Goal: Check status: Check status

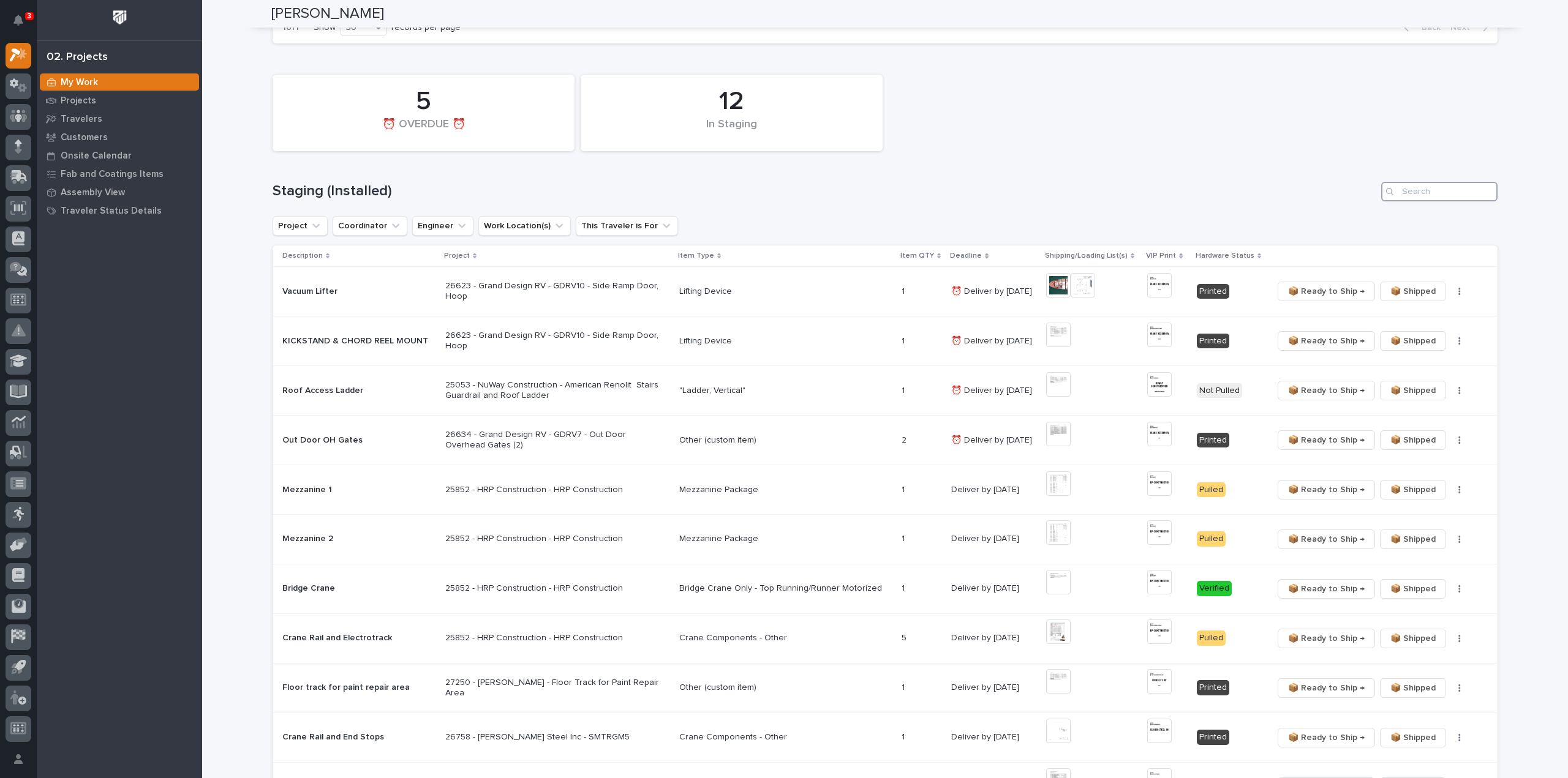
click at [1422, 196] on input "Search" at bounding box center [1439, 192] width 117 height 20
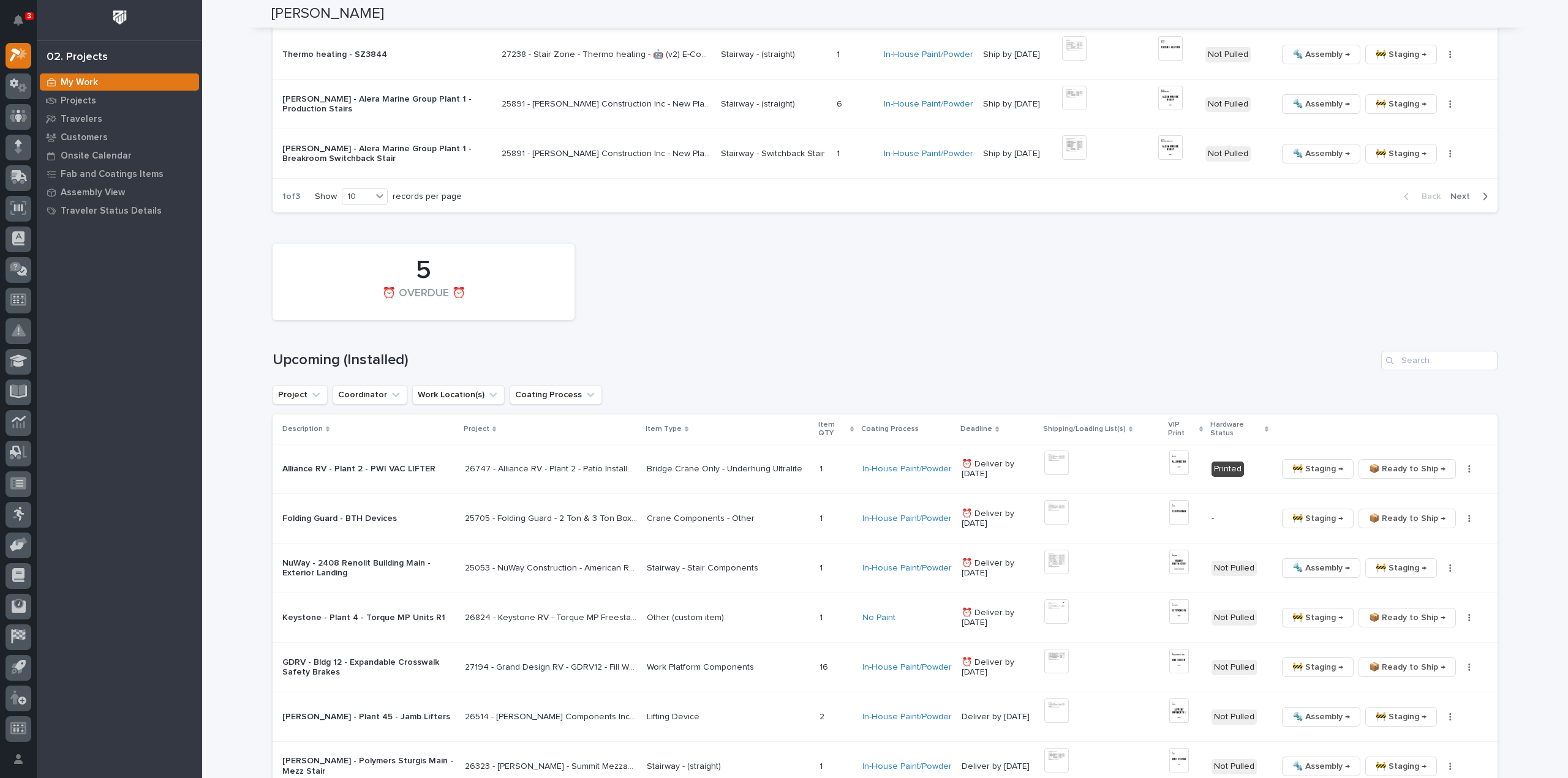
scroll to position [1347, 0]
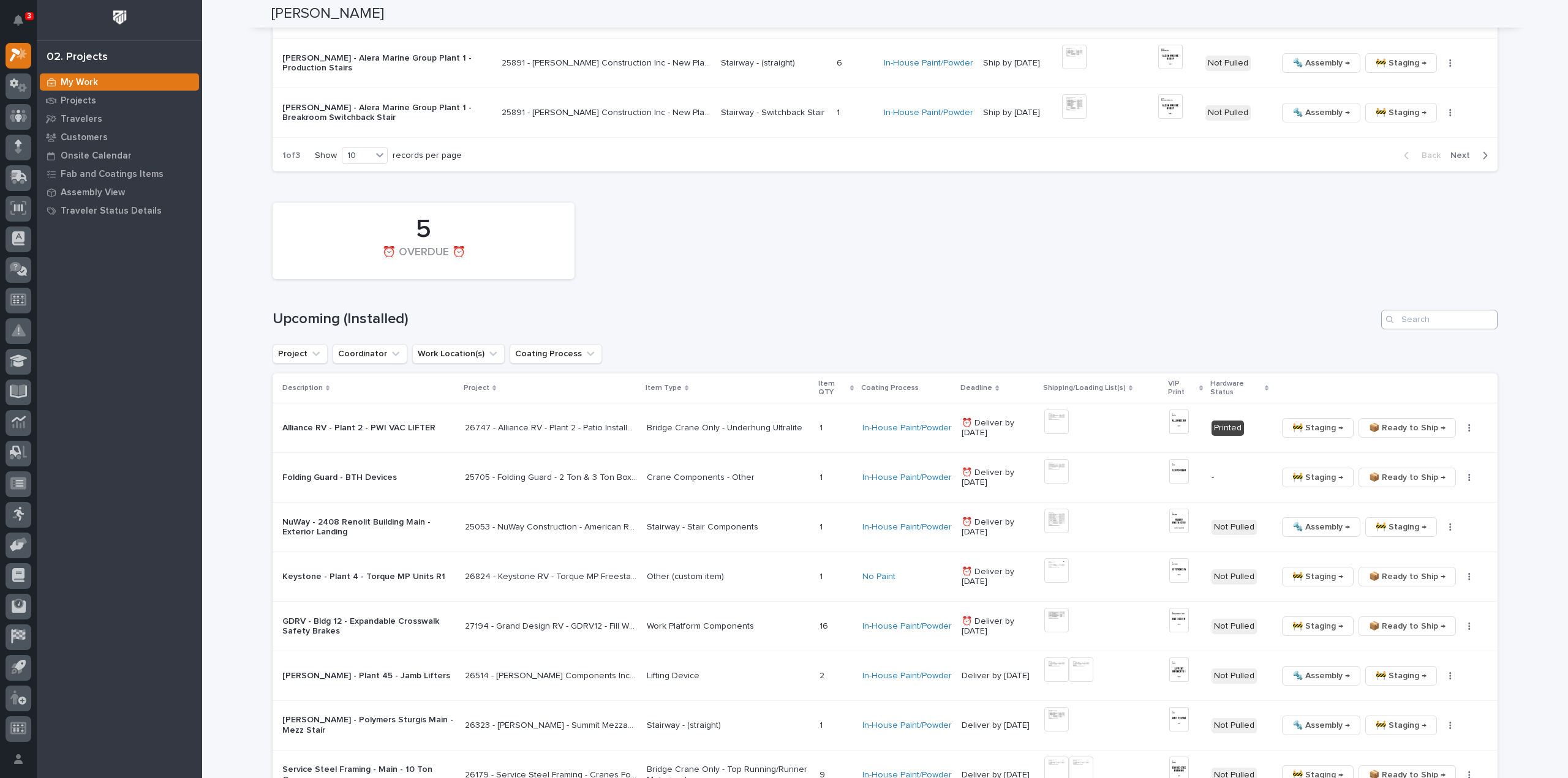
type input "26179"
click at [1436, 317] on input "Search" at bounding box center [1439, 319] width 117 height 20
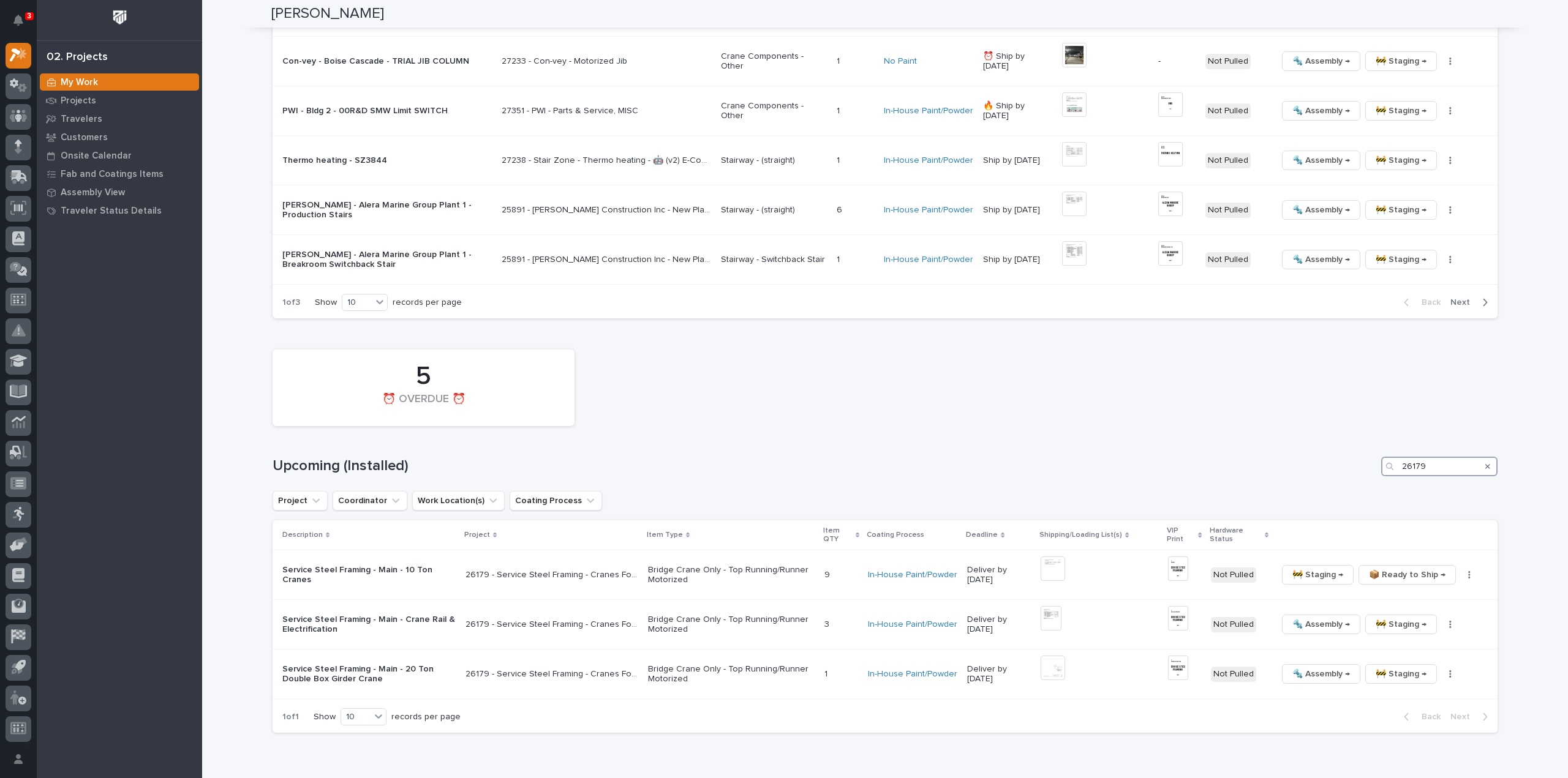
scroll to position [1249, 0]
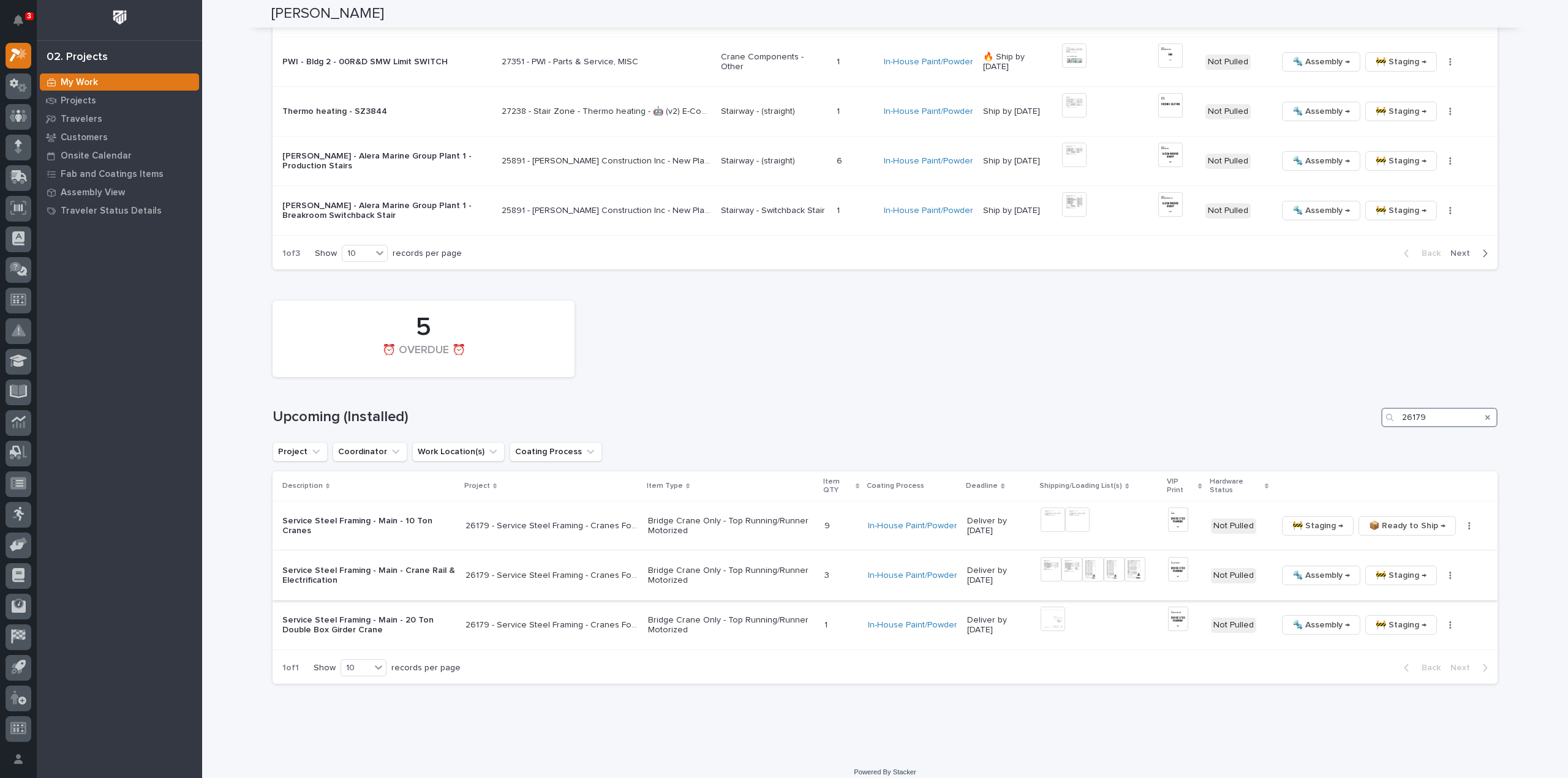
type input "26179"
click at [1450, 571] on icon "button" at bounding box center [1450, 575] width 2 height 9
click at [1404, 652] on span "🔩 Hardware" at bounding box center [1399, 658] width 51 height 15
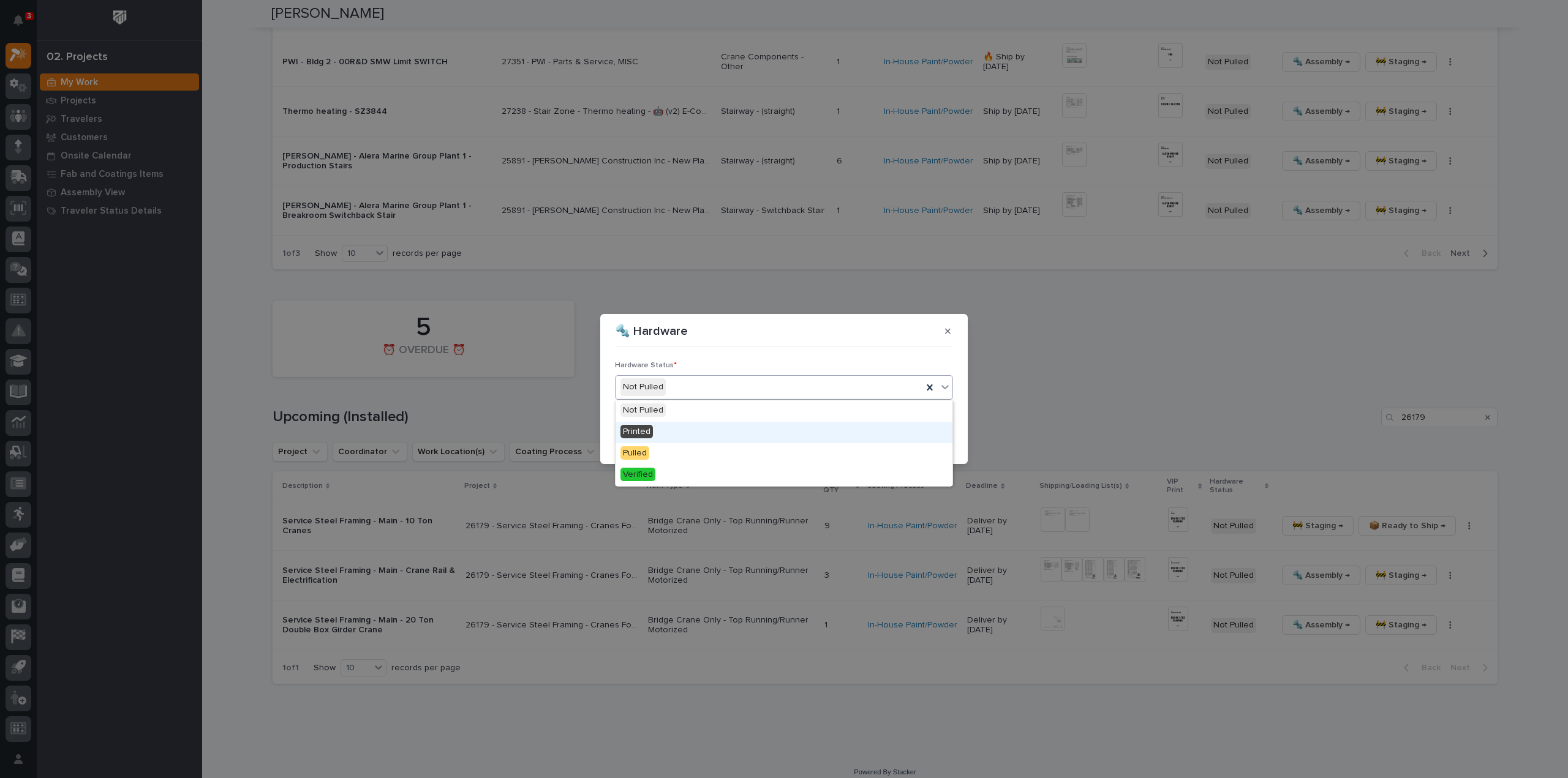
click at [667, 437] on div "Printed" at bounding box center [784, 432] width 337 height 21
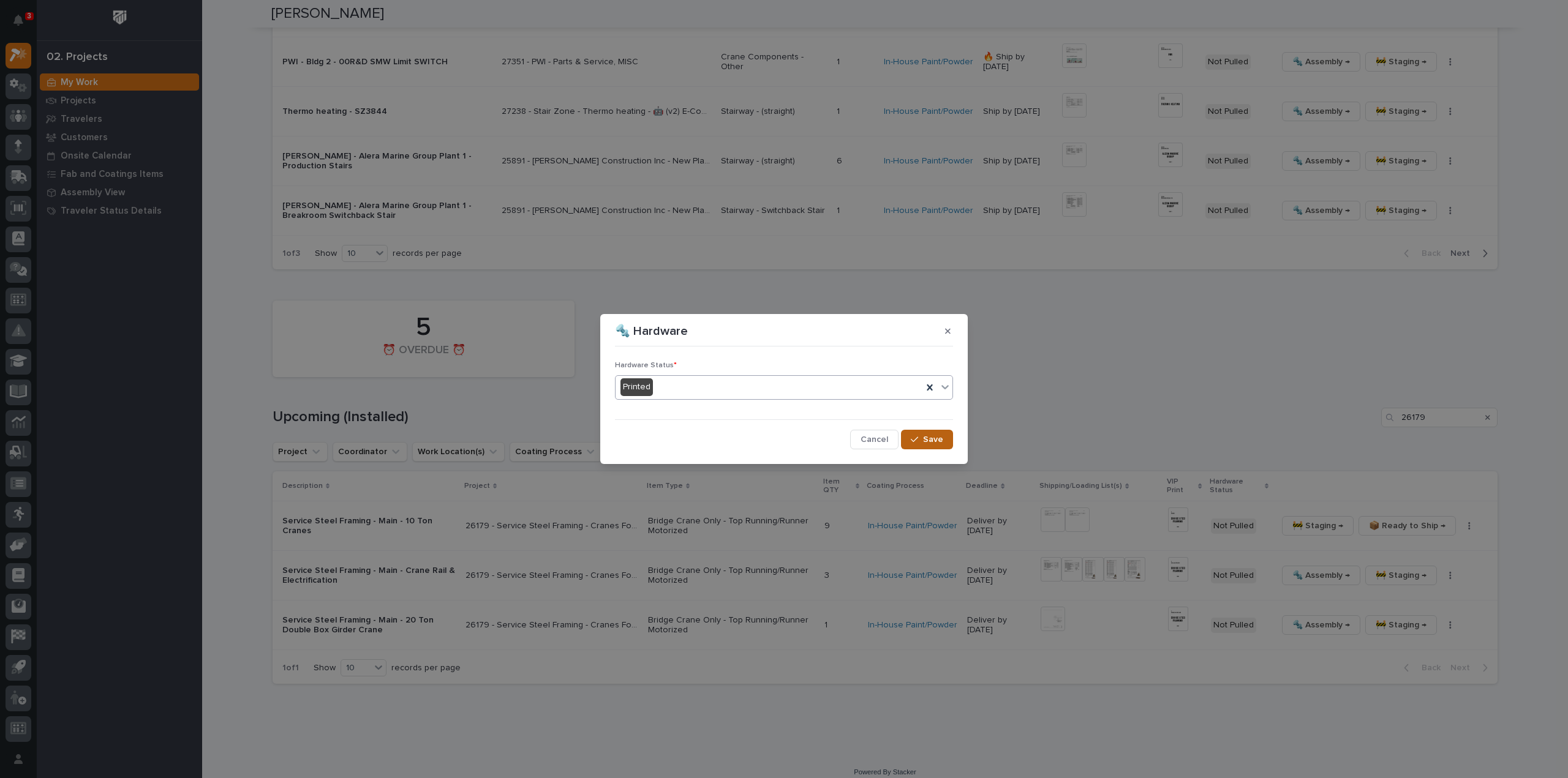
click at [913, 441] on icon "button" at bounding box center [914, 439] width 7 height 9
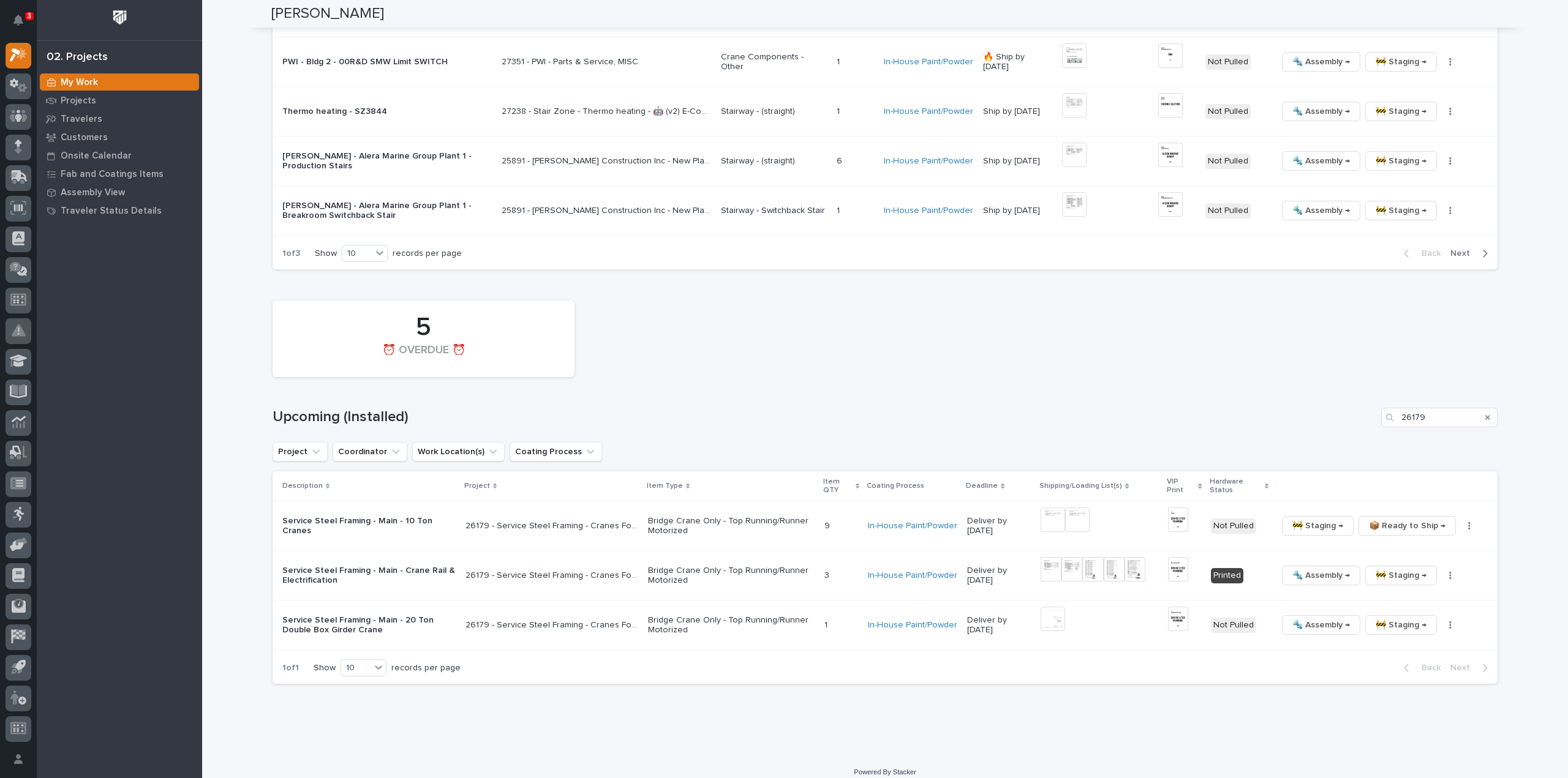
click at [1485, 415] on icon "Search" at bounding box center [1488, 418] width 5 height 5
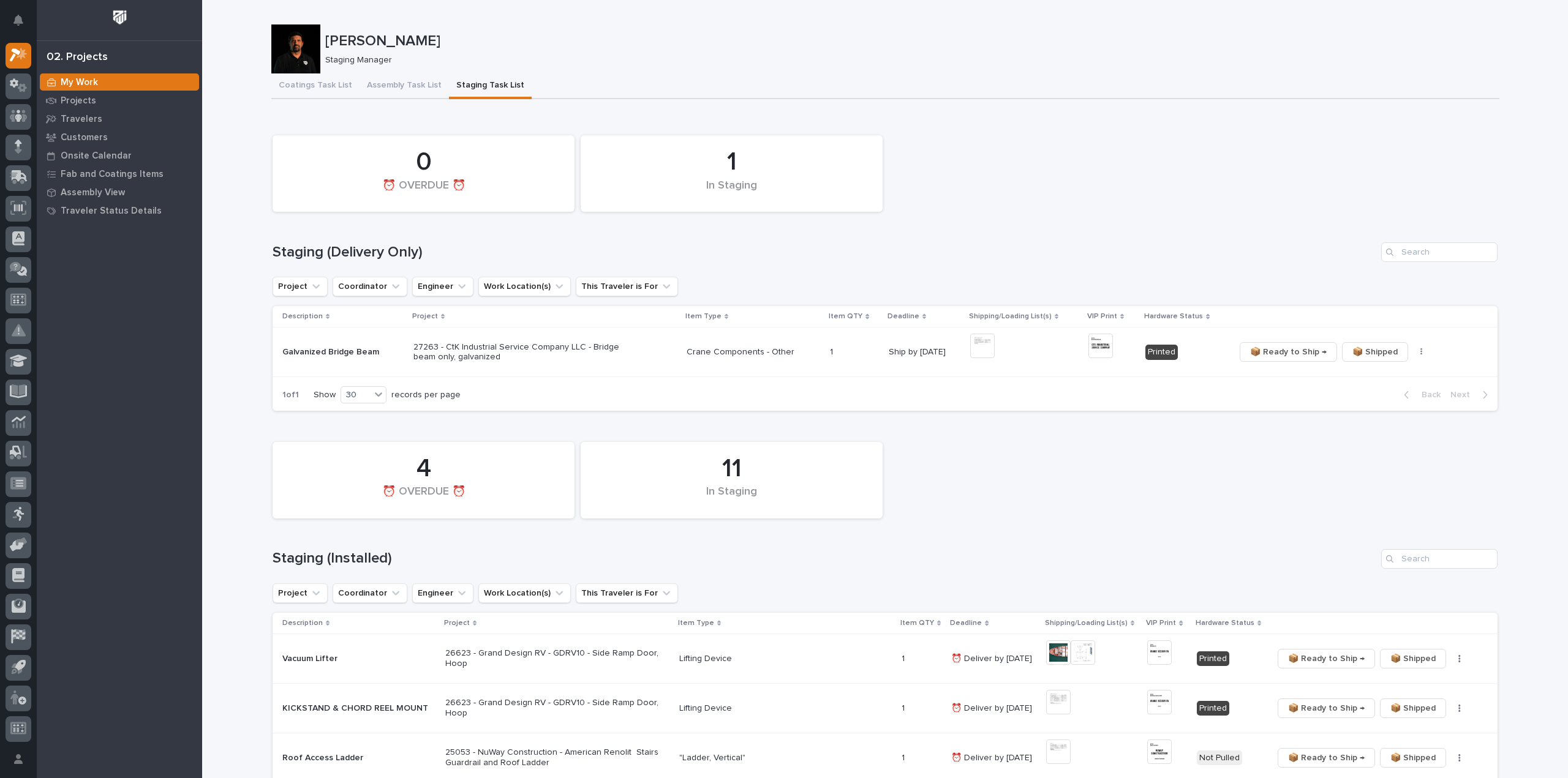
click at [1401, 163] on div "1 In Staging 0 ⏰ OVERDUE ⏰" at bounding box center [885, 173] width 1238 height 89
click at [1280, 514] on div "11 In Staging 4 ⏰ OVERDUE ⏰" at bounding box center [885, 480] width 1238 height 89
